Goal: Obtain resource: Obtain resource

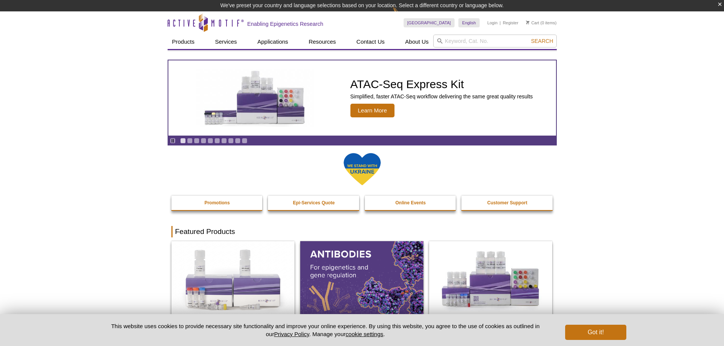
click at [449, 46] on input "search" at bounding box center [495, 41] width 124 height 13
type input "103135"
click at [529, 38] on button "Search" at bounding box center [542, 41] width 27 height 7
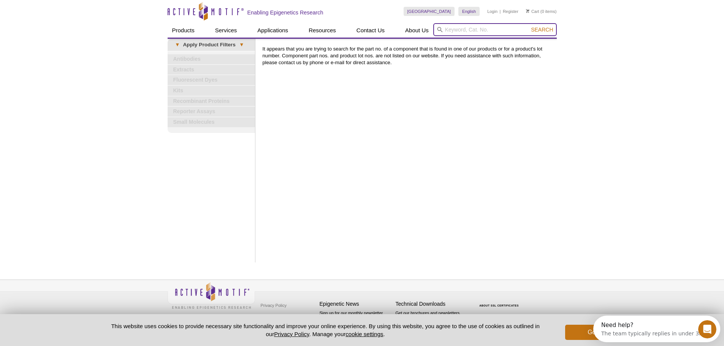
click at [461, 32] on input "search" at bounding box center [495, 29] width 124 height 13
paste input "103135"
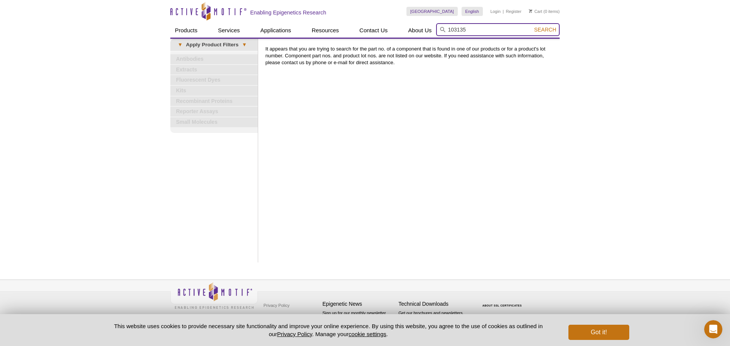
type input "103135"
click at [532, 26] on button "Search" at bounding box center [545, 29] width 27 height 7
click at [542, 30] on span "Search" at bounding box center [545, 30] width 22 height 6
click at [528, 135] on div "Print Results It appears that you are trying to search for the part no. of a co…" at bounding box center [411, 151] width 298 height 224
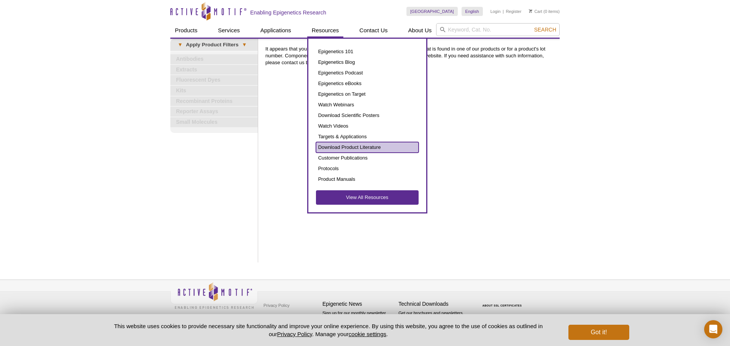
click at [360, 144] on link "Download Product Literature" at bounding box center [367, 147] width 103 height 11
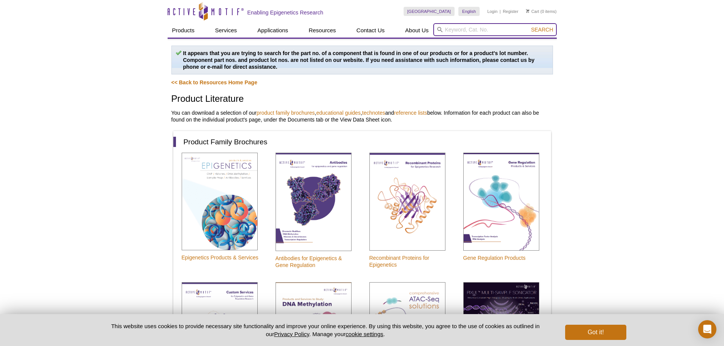
click at [472, 29] on input "search" at bounding box center [495, 29] width 124 height 13
paste input "10507"
type input "10507"
click at [529, 26] on button "Search" at bounding box center [542, 29] width 27 height 7
